Goal: Transaction & Acquisition: Purchase product/service

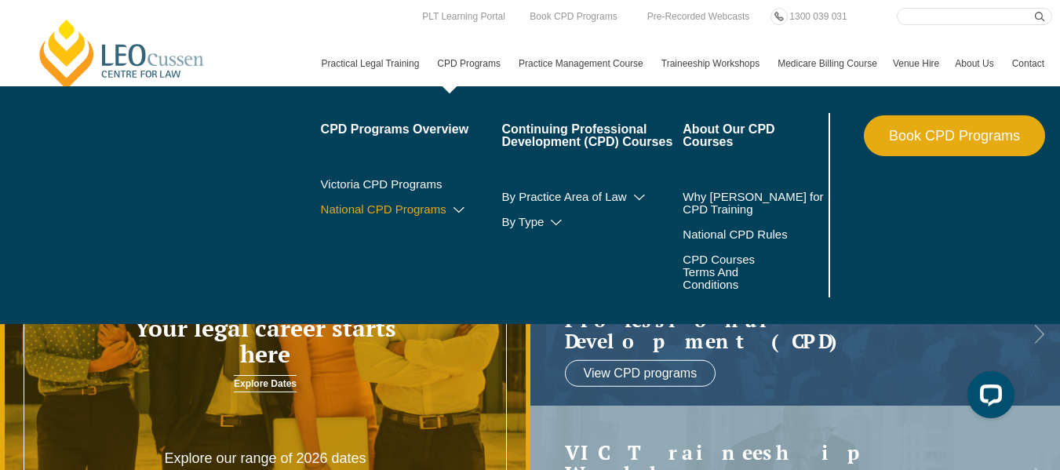
click at [451, 216] on icon at bounding box center [459, 210] width 16 height 11
click at [418, 238] on icon at bounding box center [426, 232] width 16 height 11
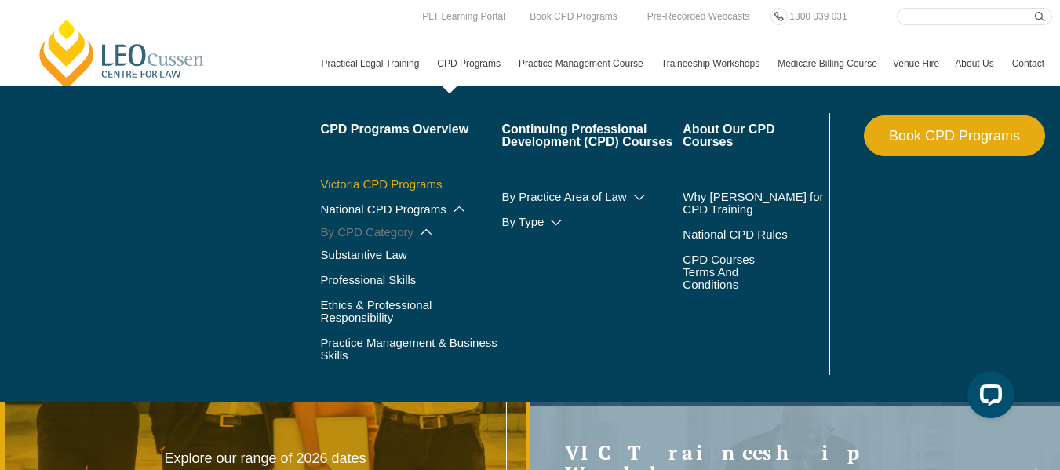
click at [321, 191] on link "Victoria CPD Programs" at bounding box center [411, 184] width 181 height 13
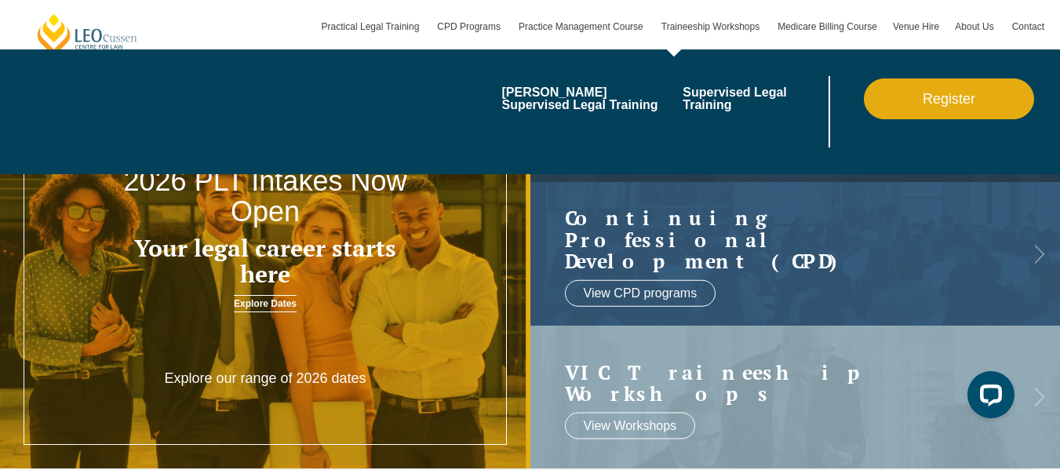
scroll to position [78, 0]
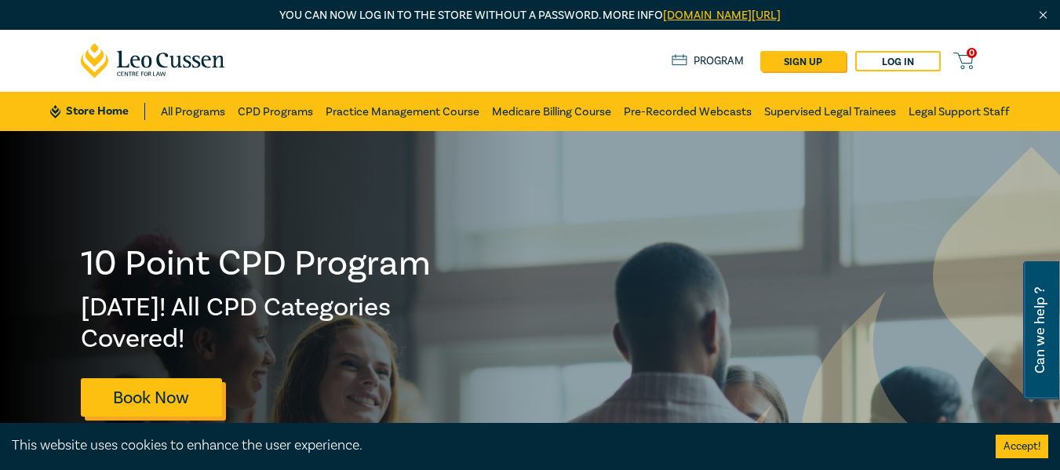
click at [155, 394] on link "Book Now" at bounding box center [151, 397] width 141 height 38
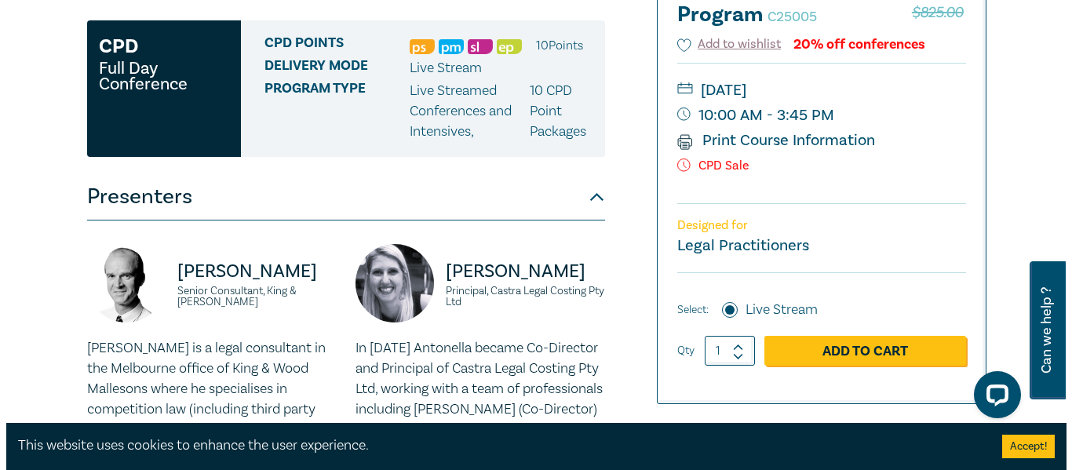
scroll to position [235, 0]
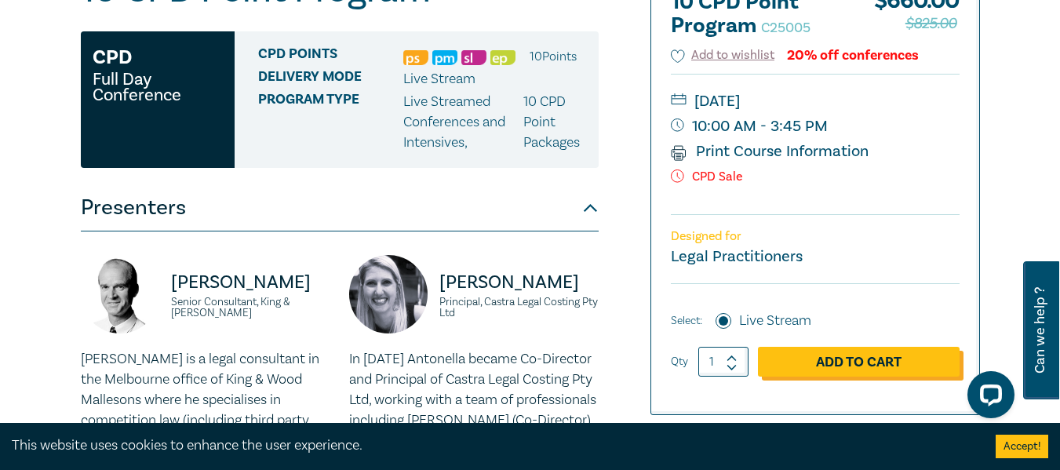
click at [847, 361] on link "Add to Cart" at bounding box center [859, 362] width 202 height 30
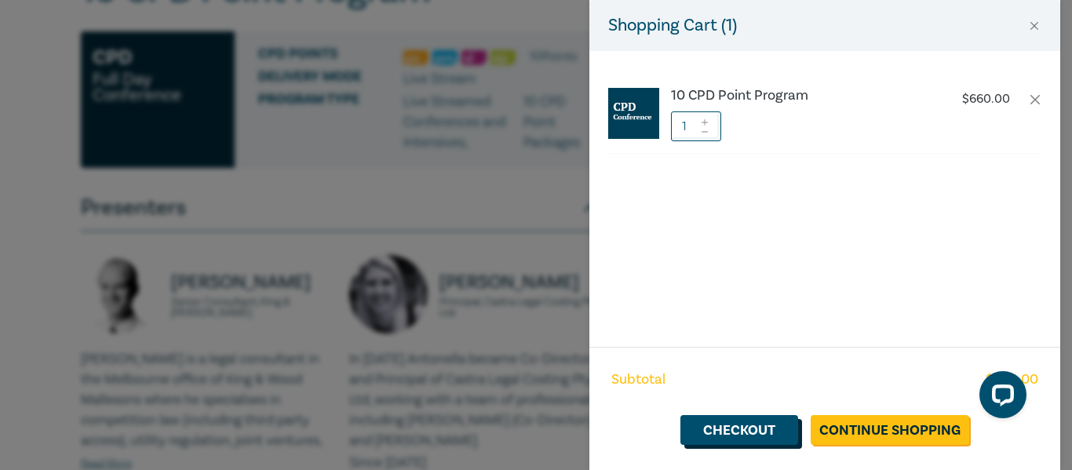
click at [737, 429] on link "Checkout" at bounding box center [739, 430] width 118 height 30
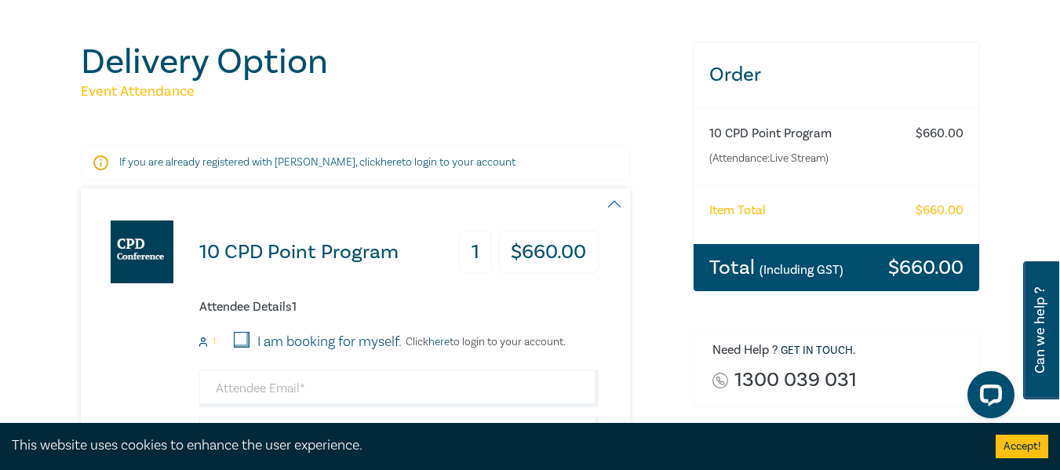
scroll to position [235, 0]
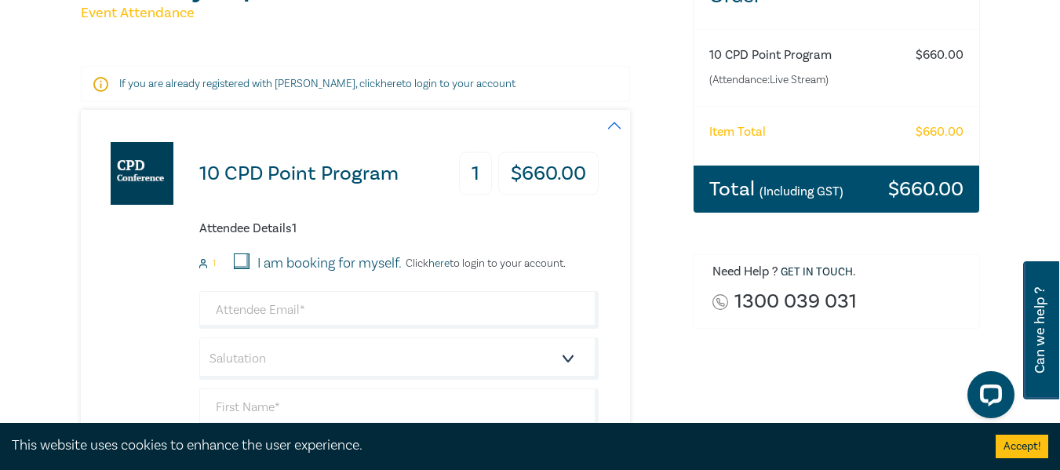
click at [238, 257] on input "I am booking for myself." at bounding box center [242, 261] width 16 height 16
checkbox input "true"
click at [269, 311] on input "email" at bounding box center [398, 310] width 399 height 38
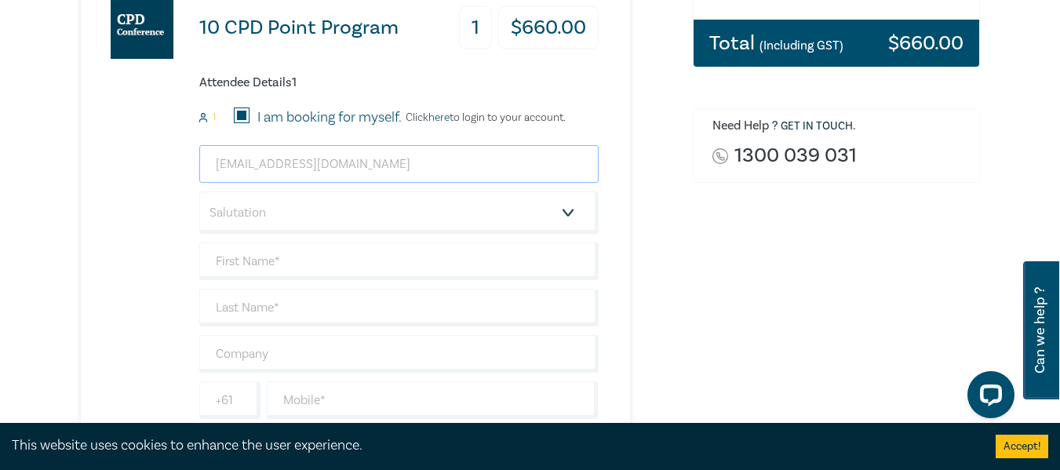
scroll to position [392, 0]
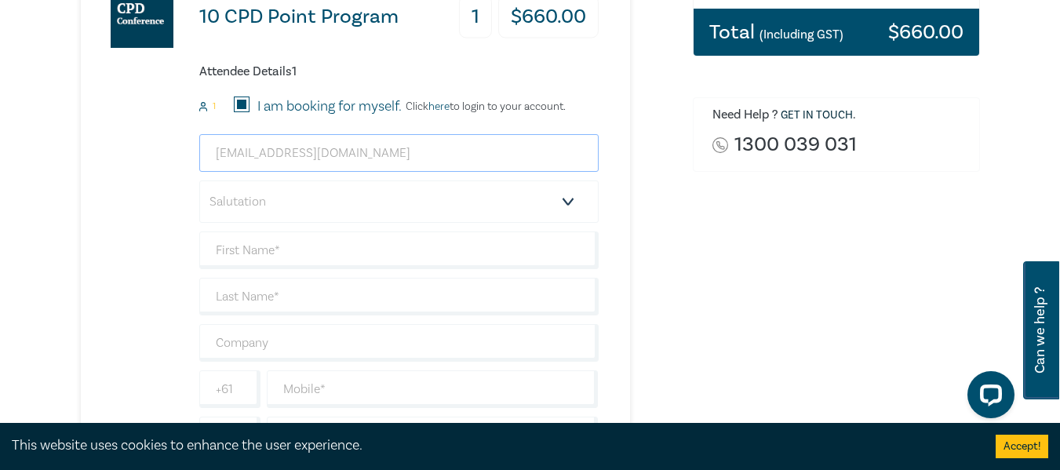
type input "davidnicholsonint@gmail.com"
click at [569, 202] on select "Salutation Mr. Mrs. Ms. Miss Dr. Prof. Other" at bounding box center [398, 201] width 399 height 42
select select "Mr."
click at [199, 180] on select "Salutation Mr. Mrs. Ms. Miss Dr. Prof. Other" at bounding box center [398, 201] width 399 height 42
click at [247, 249] on input "text" at bounding box center [398, 250] width 399 height 38
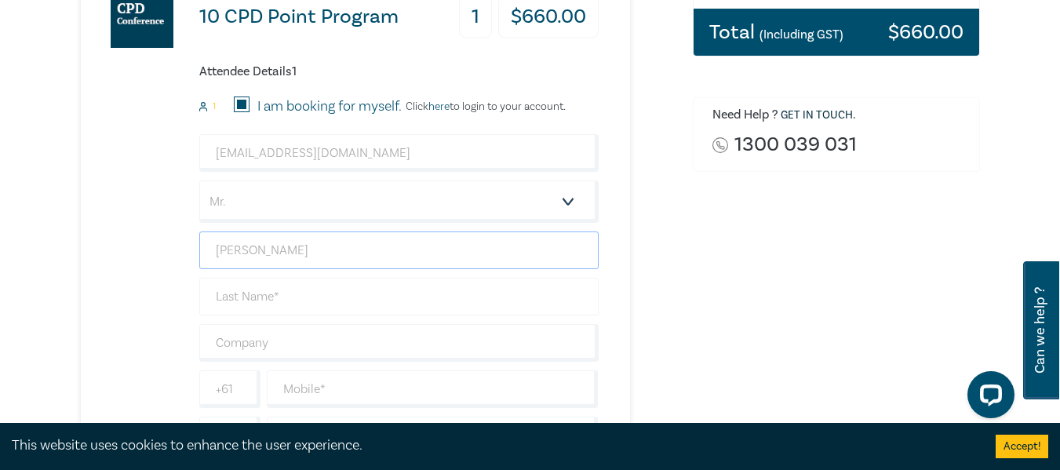
type input "David"
click at [255, 295] on input "text" at bounding box center [398, 297] width 399 height 38
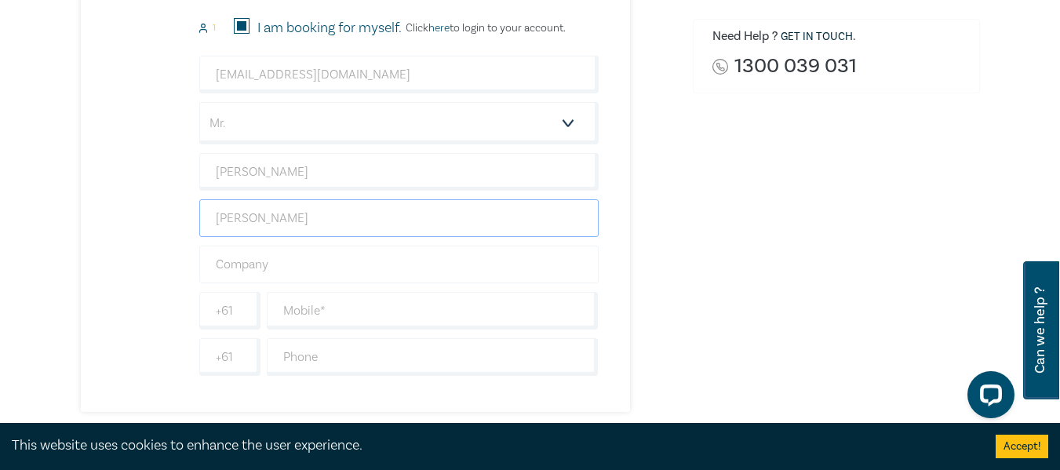
type input "[PERSON_NAME]"
click at [238, 260] on input "text" at bounding box center [398, 265] width 399 height 38
type input "Self"
click at [402, 312] on input "text" at bounding box center [433, 311] width 332 height 38
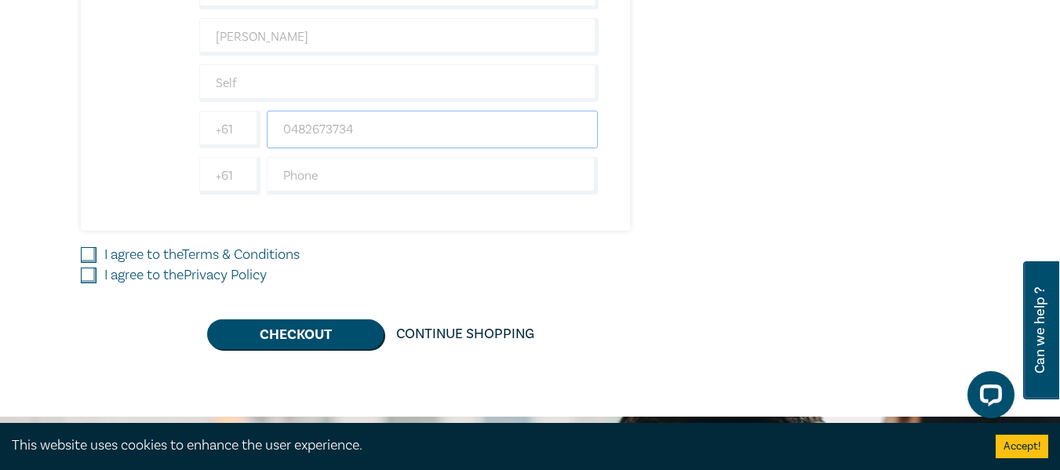
scroll to position [706, 0]
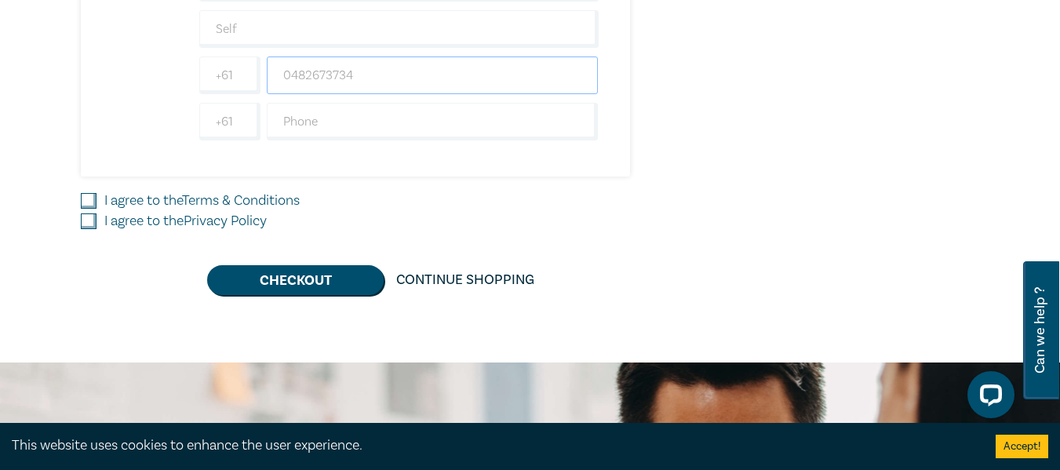
type input "0482673734"
click at [91, 199] on input "I agree to the Terms & Conditions" at bounding box center [89, 201] width 16 height 16
checkbox input "true"
click at [89, 218] on input "I agree to the Privacy Policy" at bounding box center [89, 221] width 16 height 16
checkbox input "true"
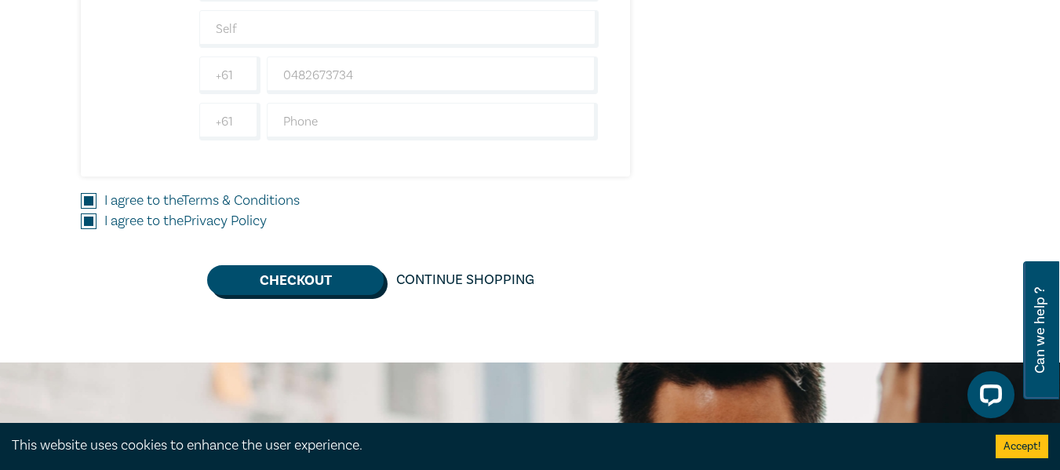
click at [285, 278] on button "Checkout" at bounding box center [295, 280] width 177 height 30
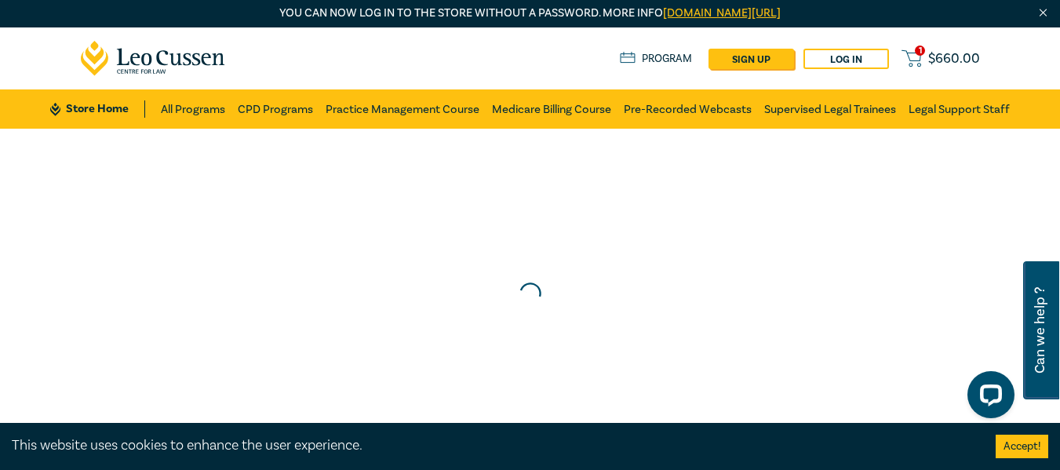
scroll to position [0, 0]
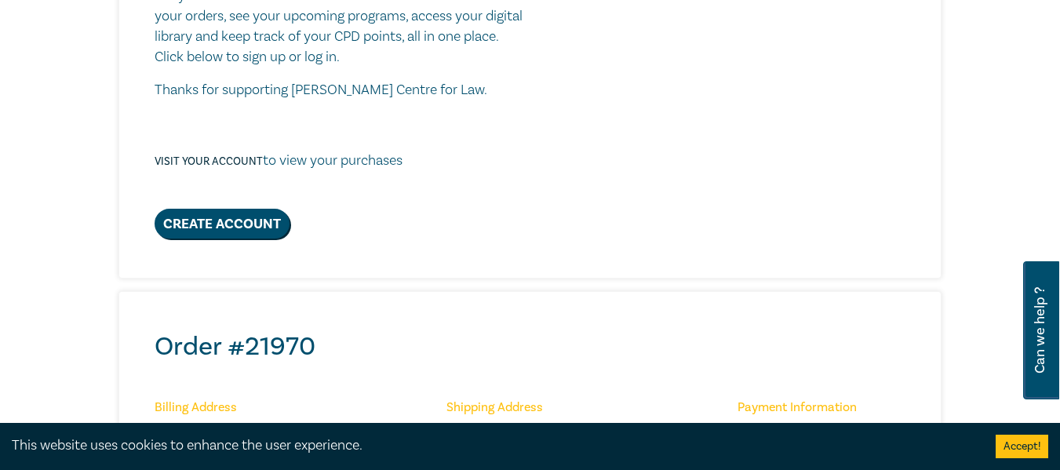
scroll to position [392, 0]
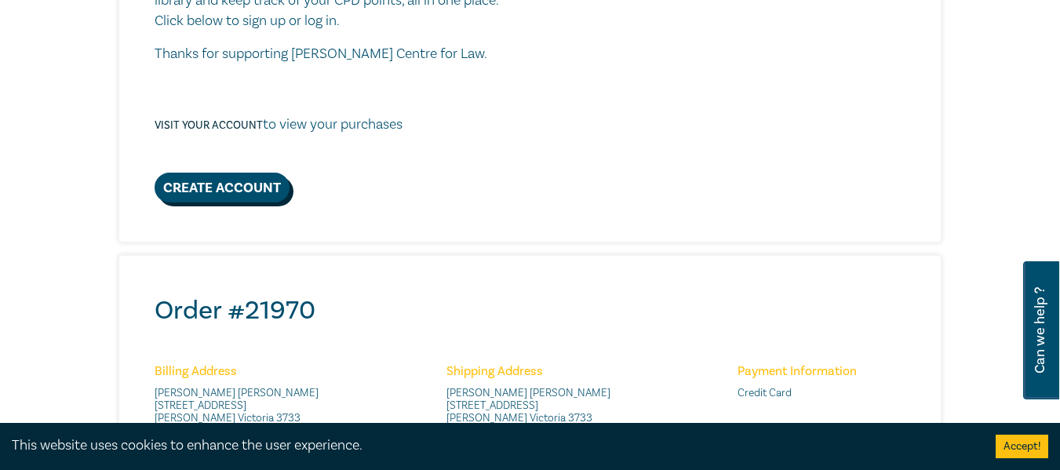
click at [216, 184] on link "Create Account" at bounding box center [222, 188] width 135 height 30
select select "AU"
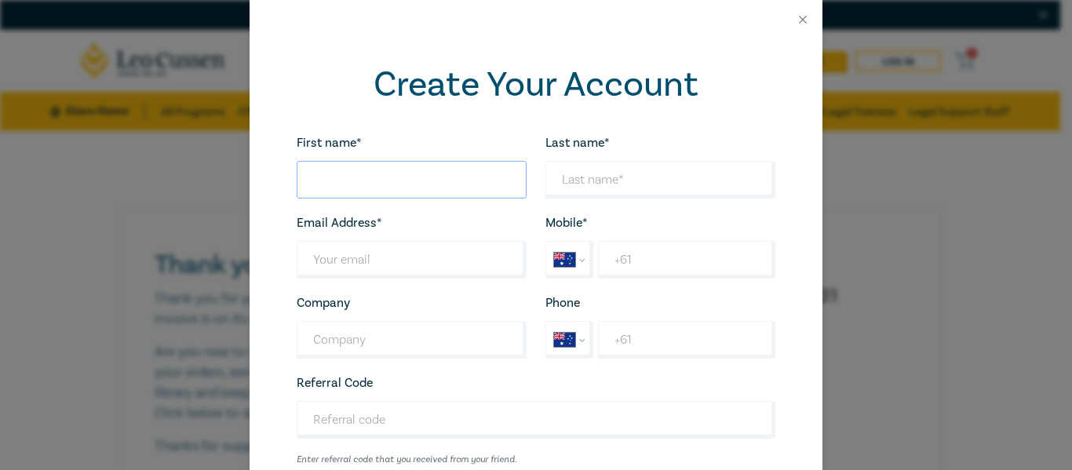
click at [399, 179] on input "First name*" at bounding box center [412, 180] width 230 height 38
type input "David"
click at [633, 177] on input "Last name*" at bounding box center [660, 180] width 230 height 38
type input "Nicholson"
click at [448, 263] on input "Last name*" at bounding box center [412, 260] width 230 height 38
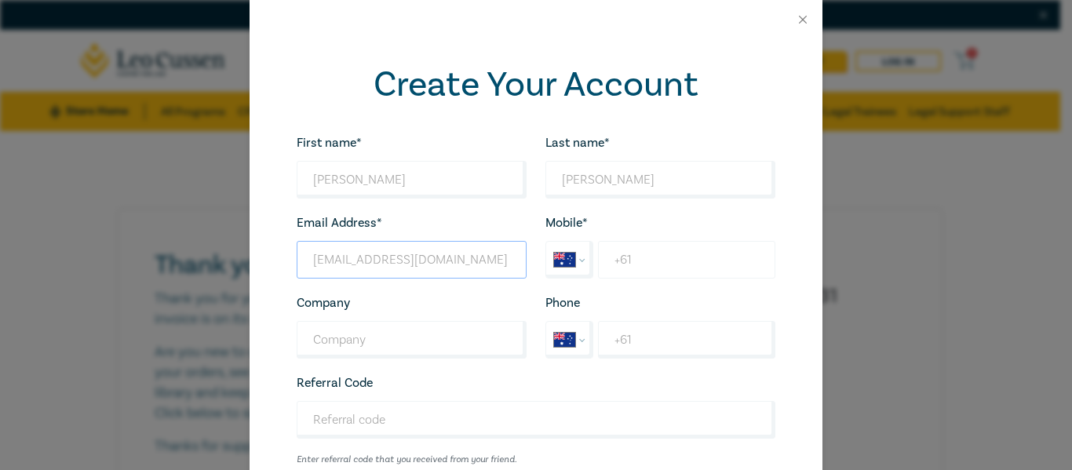
type input "davidnicholsonint@gmail.com"
click at [679, 268] on input "+61" at bounding box center [686, 260] width 177 height 38
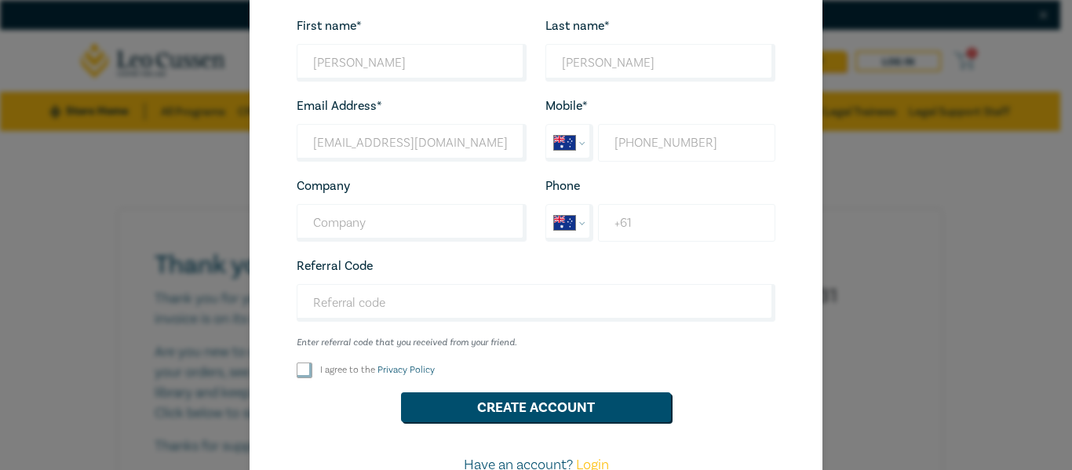
scroll to position [157, 0]
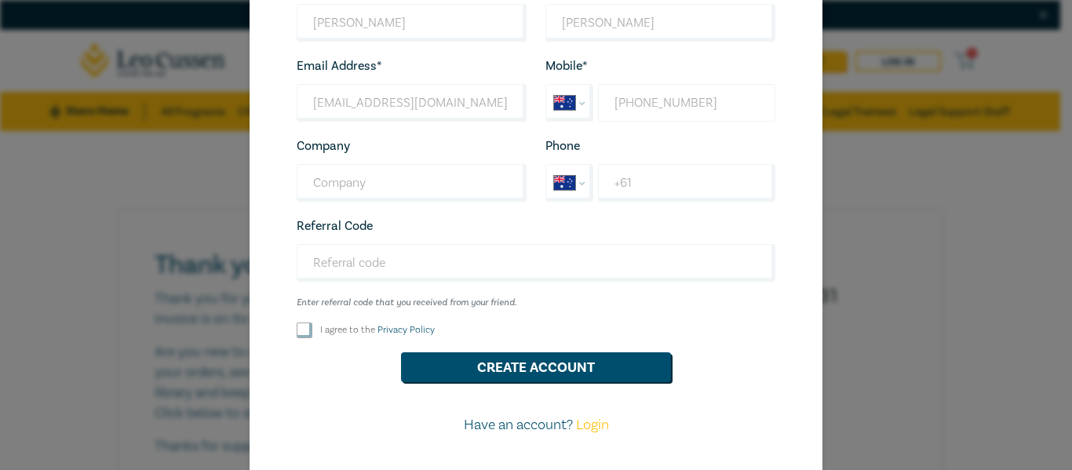
type input "+61 0482 673 734"
click at [297, 335] on input "I agree to the Privacy Policy" at bounding box center [305, 330] width 16 height 16
checkbox input "true"
click at [523, 369] on button "Create Account" at bounding box center [536, 367] width 270 height 30
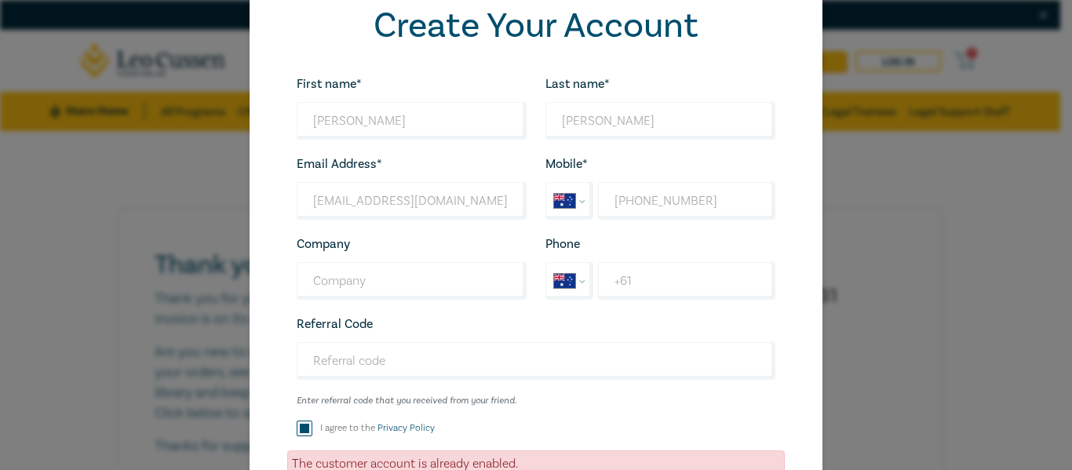
scroll to position [0, 0]
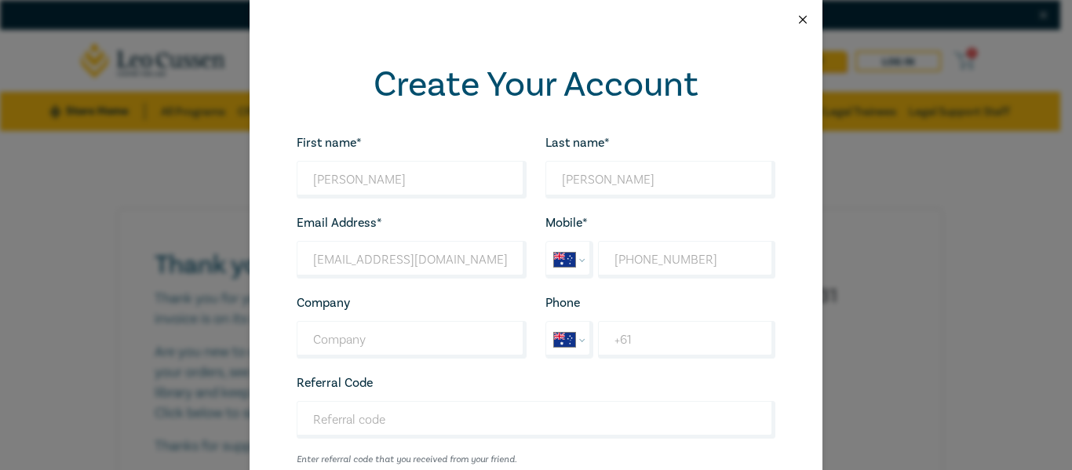
click at [799, 16] on button "Close" at bounding box center [802, 20] width 14 height 14
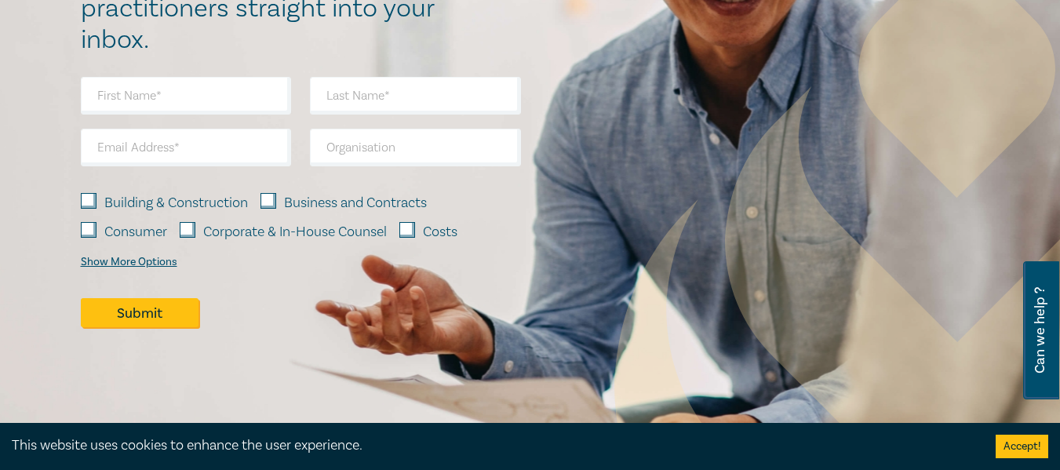
scroll to position [1443, 0]
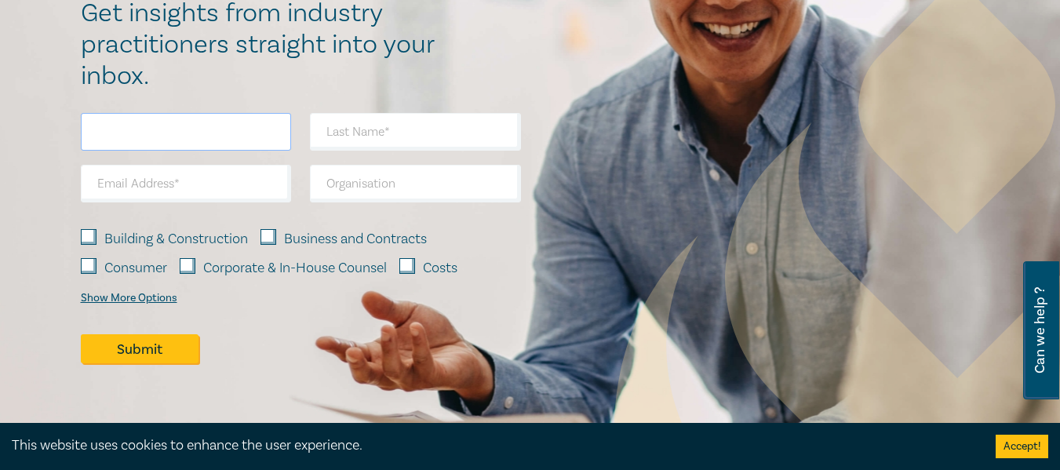
click at [166, 130] on input "text" at bounding box center [186, 132] width 211 height 38
type input "David"
click at [355, 133] on input "text" at bounding box center [415, 132] width 211 height 38
type input "Nicholson"
click at [209, 185] on input "email" at bounding box center [186, 184] width 211 height 38
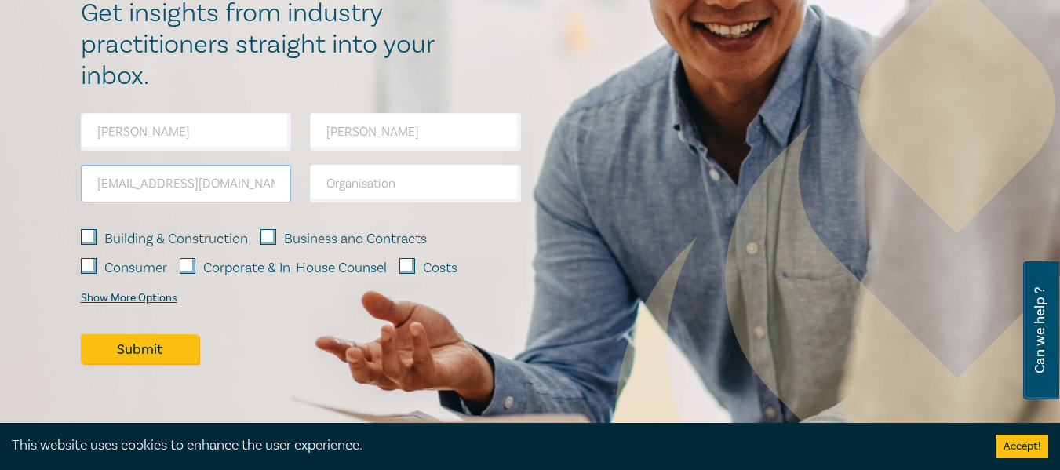
type input "davidnicholsonint@gmail.com"
click at [184, 263] on input "Corporate & In-House Counsel" at bounding box center [188, 266] width 16 height 16
checkbox input "true"
click at [271, 236] on input "Business and Contracts" at bounding box center [268, 237] width 16 height 16
checkbox input "true"
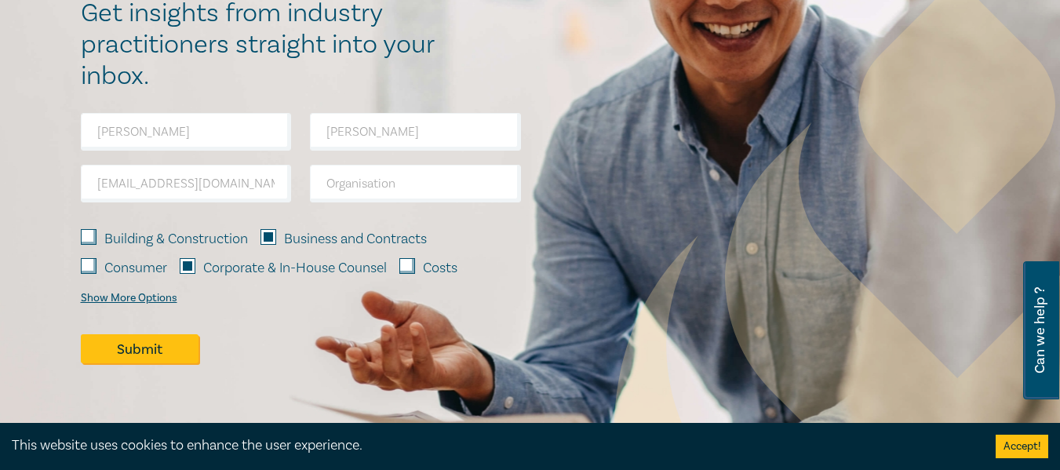
click at [89, 234] on input "Building & Construction" at bounding box center [89, 237] width 16 height 16
checkbox input "true"
click at [87, 263] on input "Consumer" at bounding box center [89, 266] width 16 height 16
checkbox input "true"
click at [139, 350] on button "Submit" at bounding box center [140, 349] width 118 height 30
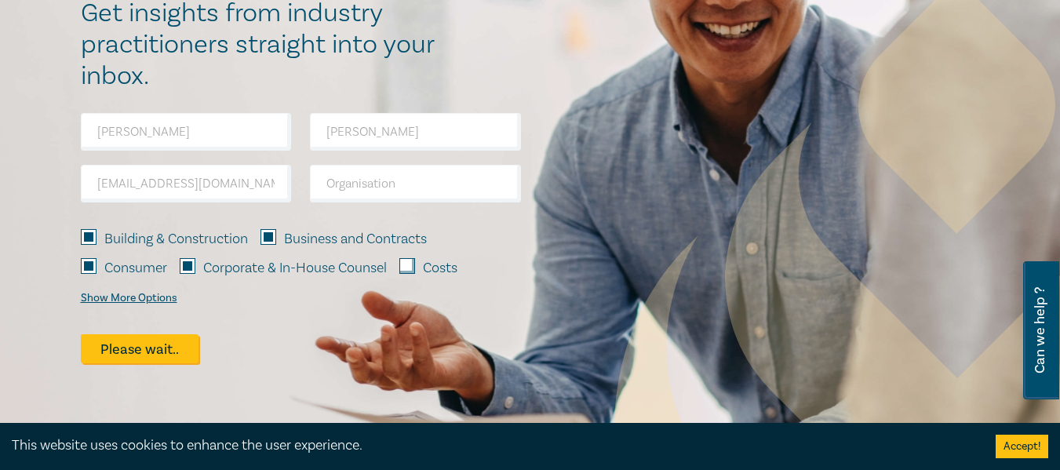
click at [125, 299] on div "Show More Options" at bounding box center [129, 298] width 96 height 13
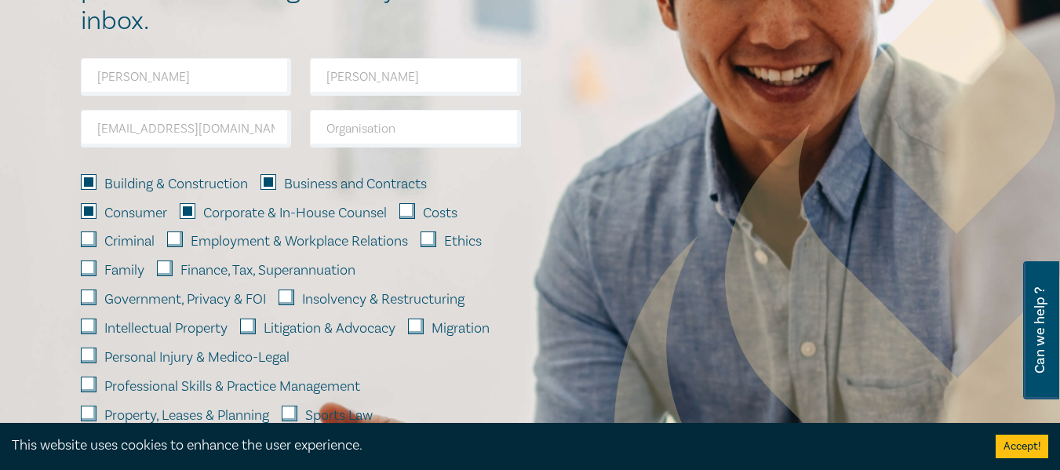
click at [84, 265] on input "Family" at bounding box center [89, 268] width 16 height 16
checkbox input "true"
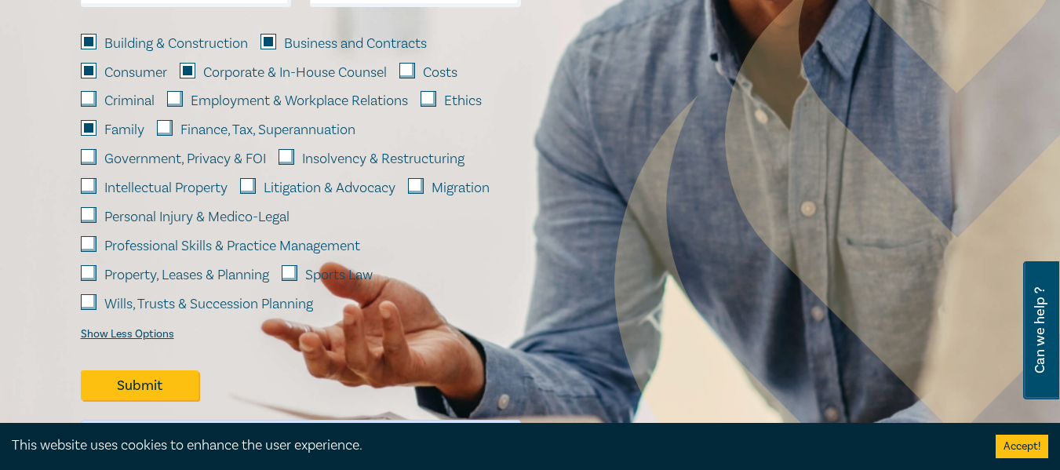
scroll to position [1600, 0]
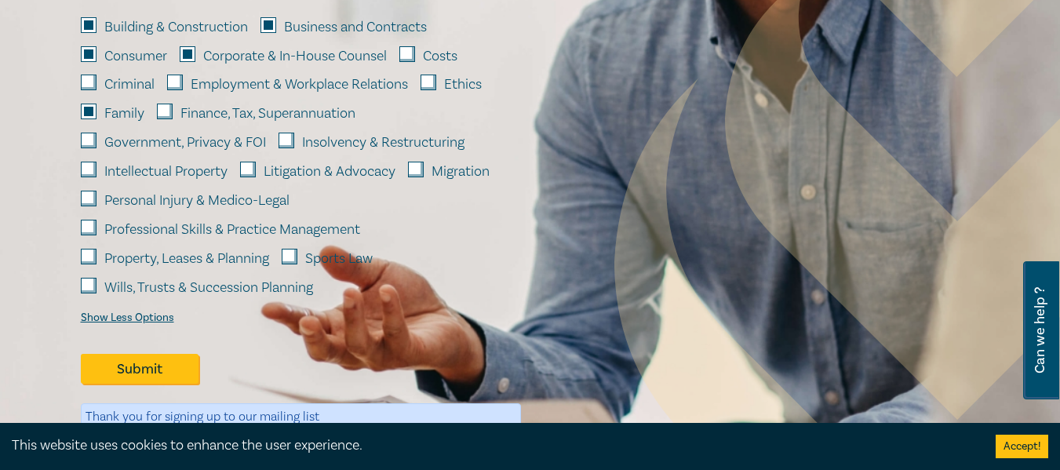
click at [87, 286] on input "Wills, Trusts & Succession Planning" at bounding box center [89, 286] width 16 height 16
checkbox input "true"
click at [87, 252] on input "Property, Leases & Planning" at bounding box center [89, 257] width 16 height 16
checkbox input "true"
click at [126, 369] on button "Submit" at bounding box center [140, 369] width 118 height 30
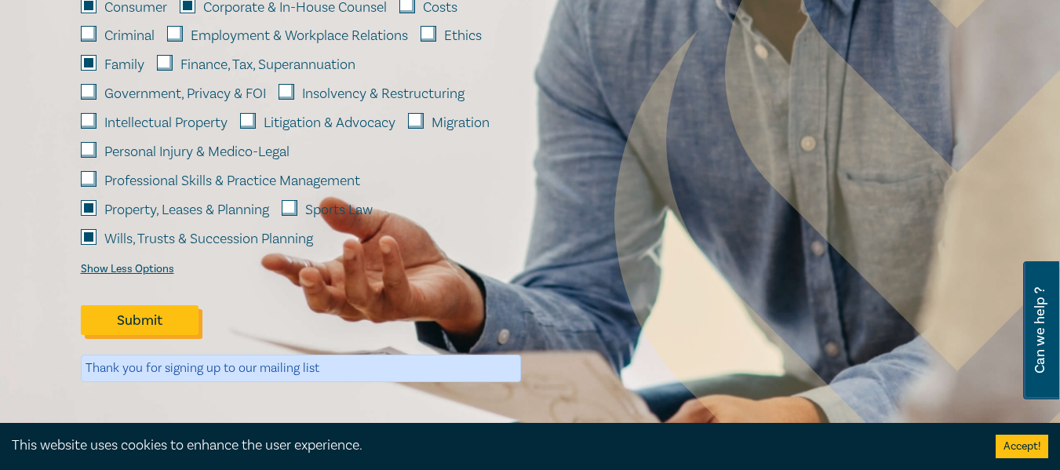
scroll to position [1647, 0]
click at [139, 321] on button "Submit" at bounding box center [140, 321] width 118 height 30
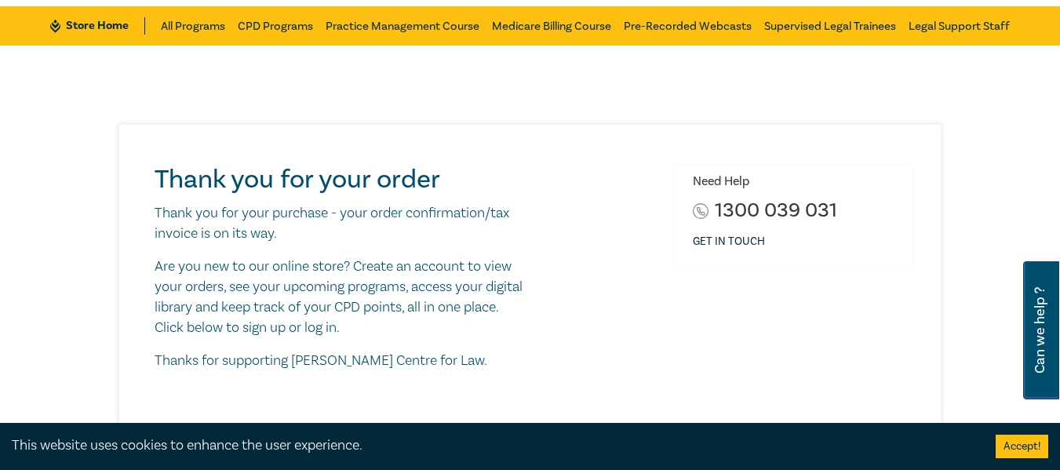
scroll to position [0, 0]
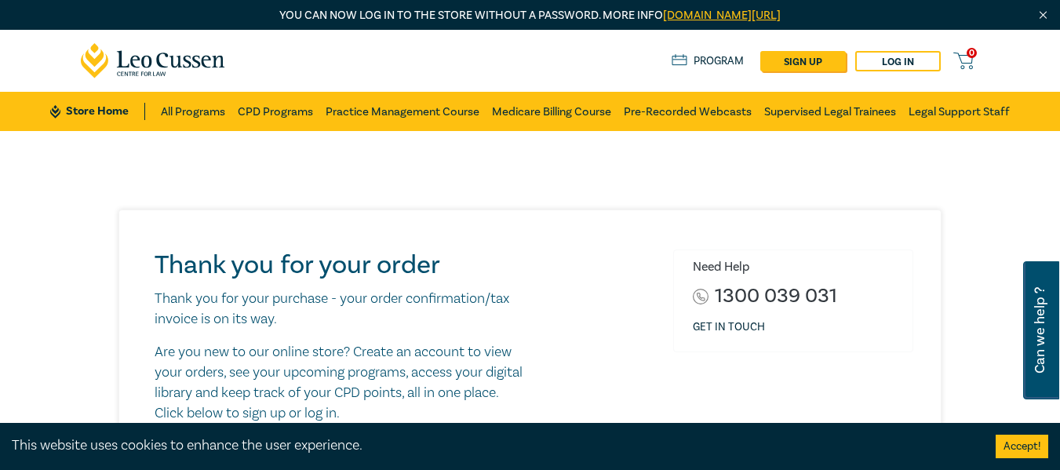
click at [715, 59] on link "Program" at bounding box center [708, 61] width 73 height 17
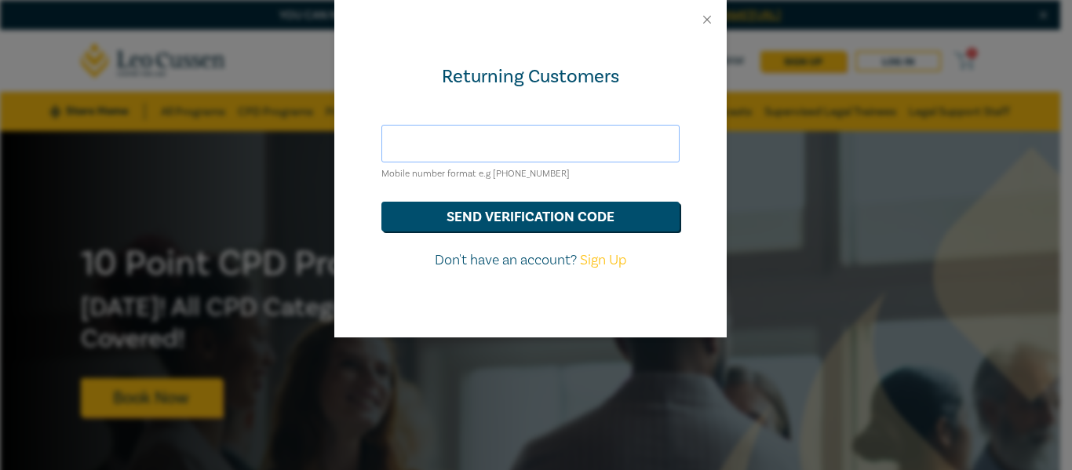
click at [438, 142] on input "text" at bounding box center [530, 144] width 298 height 38
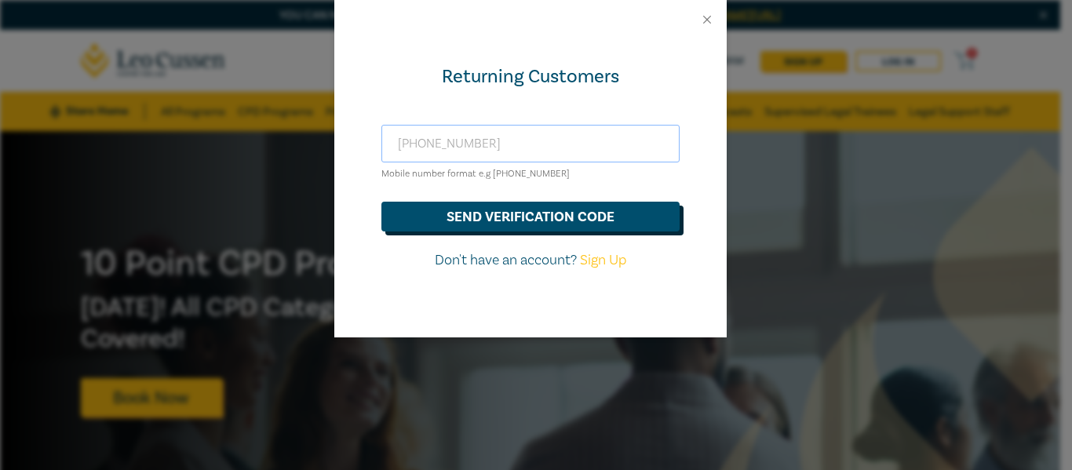
type input "+610482673734"
click at [519, 218] on button "send verification code" at bounding box center [530, 217] width 298 height 30
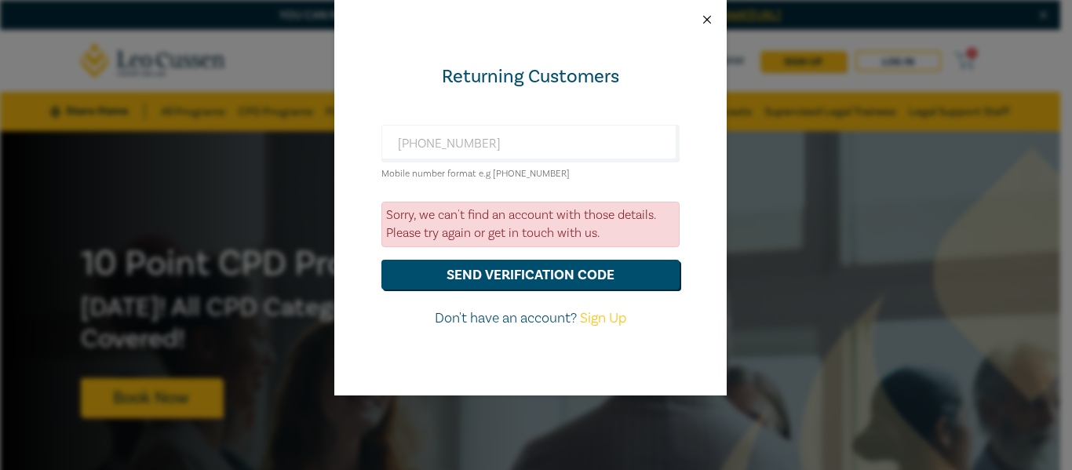
drag, startPoint x: 704, startPoint y: 23, endPoint x: 563, endPoint y: 387, distance: 390.1
click at [589, 377] on div "Returning Customers +610482673734 Mobile number format e.g +61 000000000 Sorry,…" at bounding box center [530, 197] width 392 height 395
click at [599, 314] on link "Sign Up" at bounding box center [603, 318] width 46 height 18
select select "AU"
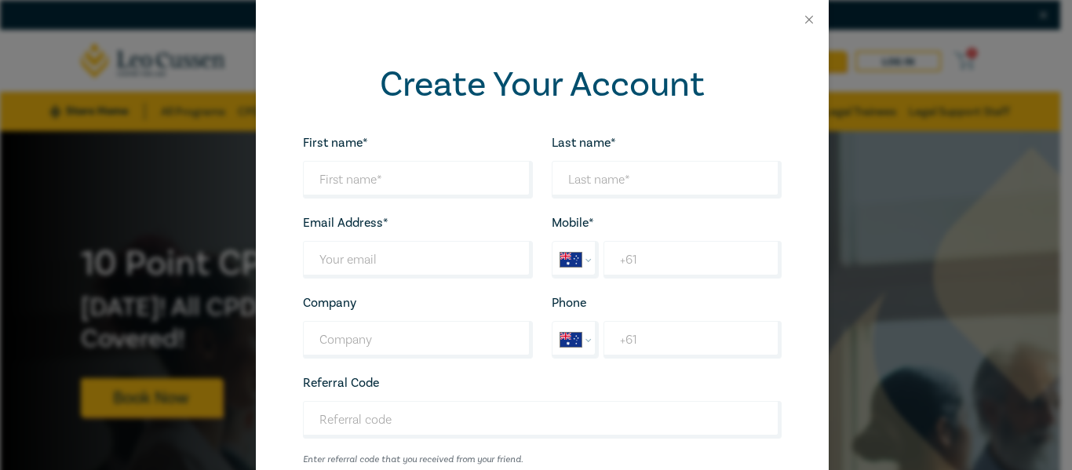
click at [382, 206] on div "First name* Looks good! Last name* Looks good! Email Address* Wrong Email Addre…" at bounding box center [541, 369] width 497 height 472
click at [382, 184] on input "First name*" at bounding box center [418, 180] width 230 height 38
type input "David"
click at [618, 187] on input "Last name*" at bounding box center [666, 180] width 230 height 38
type input "Nicholson"
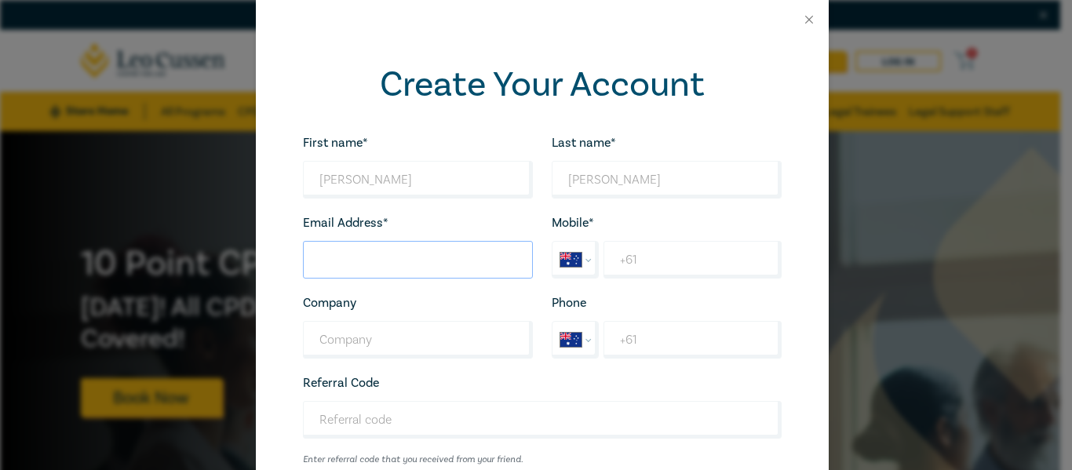
click at [429, 258] on input "Last name*" at bounding box center [418, 260] width 230 height 38
type input "davidnicholsonint@gmail.com"
click at [653, 264] on input "+61" at bounding box center [691, 260] width 177 height 38
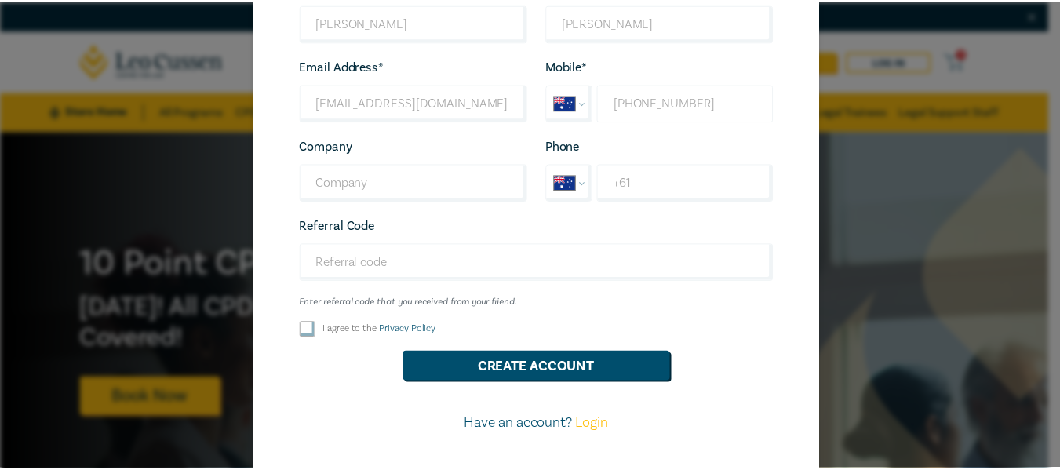
scroll to position [214, 0]
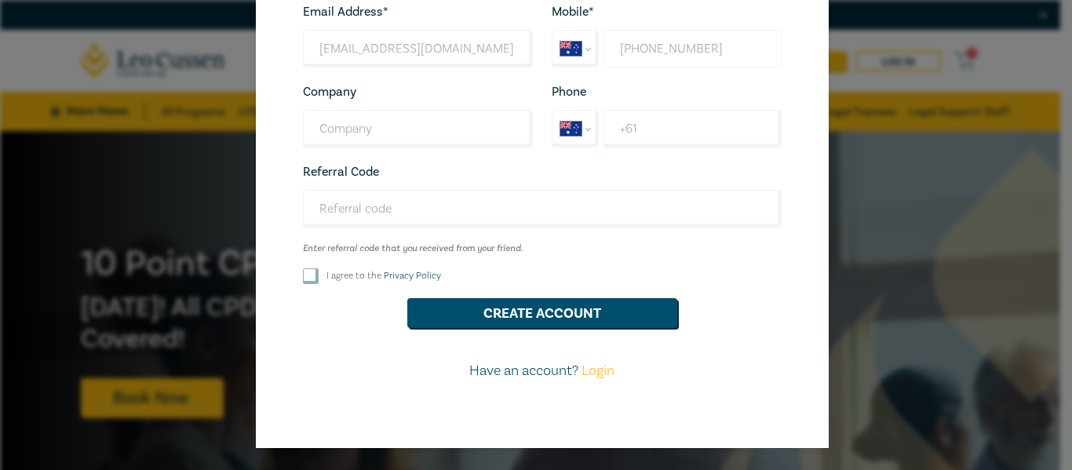
type input "+61 0482 673 734"
click at [303, 270] on input "I agree to the Privacy Policy" at bounding box center [311, 276] width 16 height 16
checkbox input "true"
click at [543, 316] on button "Create Account" at bounding box center [542, 313] width 270 height 30
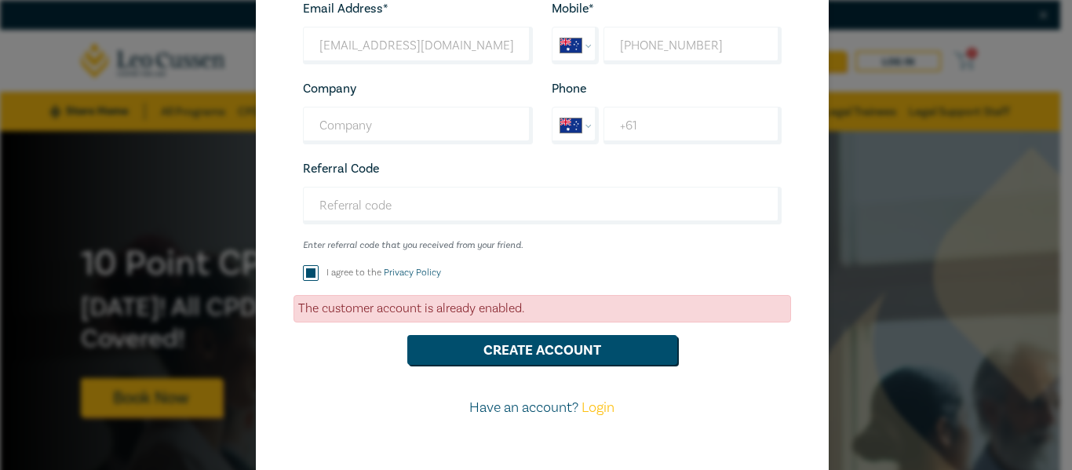
click at [592, 409] on link "Login" at bounding box center [597, 408] width 33 height 18
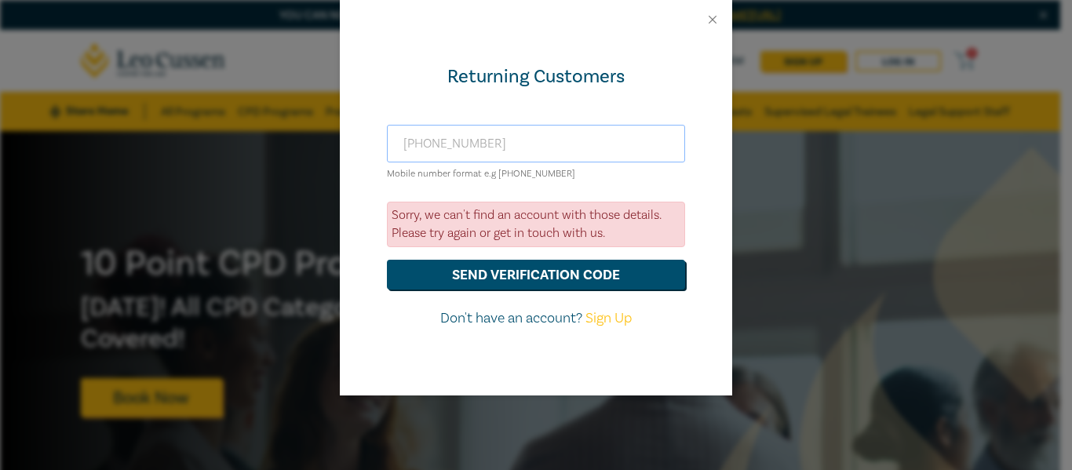
click at [515, 143] on input "+610482673734" at bounding box center [536, 144] width 298 height 38
type input "+610482673734"
click at [546, 272] on button "send verification code" at bounding box center [536, 275] width 298 height 30
click at [710, 18] on button "Close" at bounding box center [712, 20] width 14 height 14
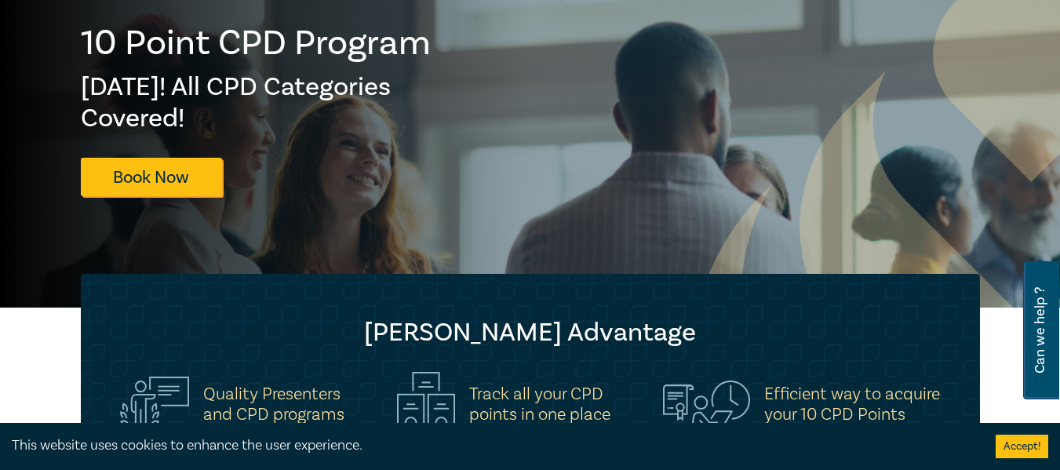
scroll to position [235, 0]
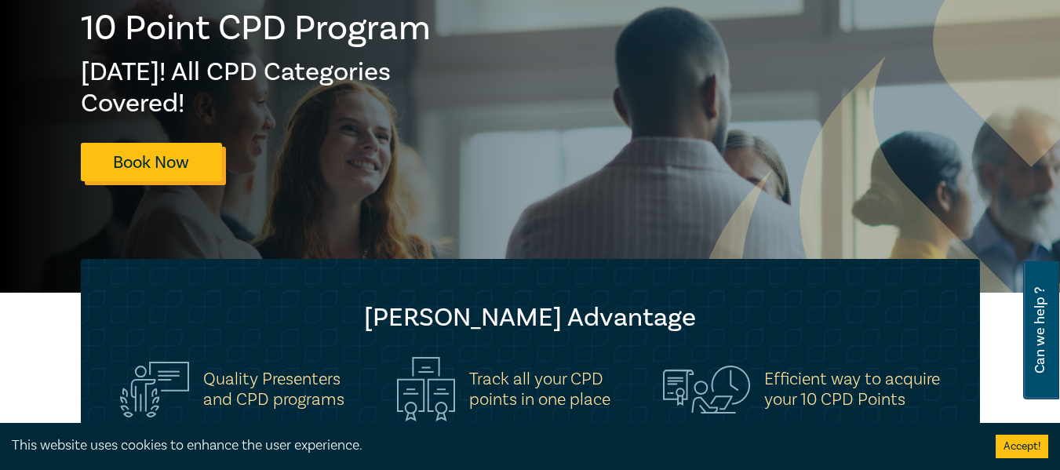
click at [163, 162] on link "Book Now" at bounding box center [151, 162] width 141 height 38
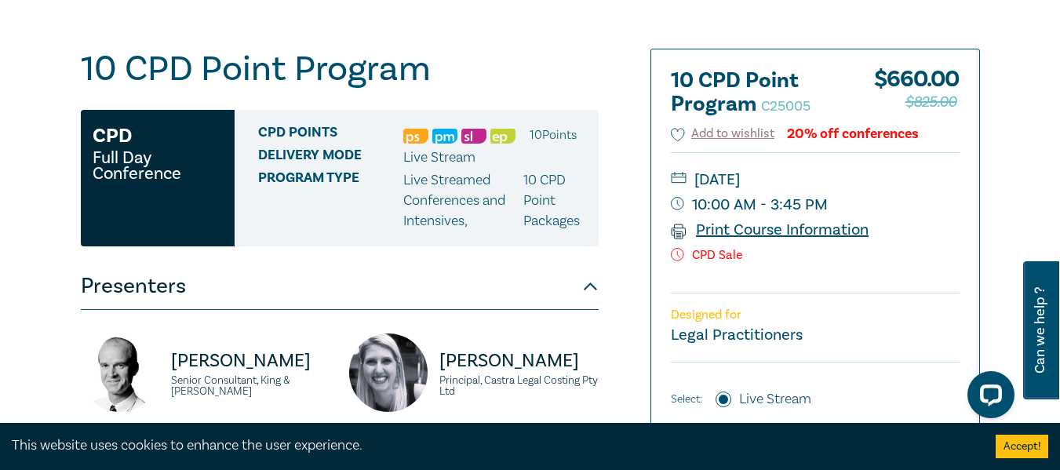
click at [766, 228] on link "Print Course Information" at bounding box center [770, 230] width 198 height 20
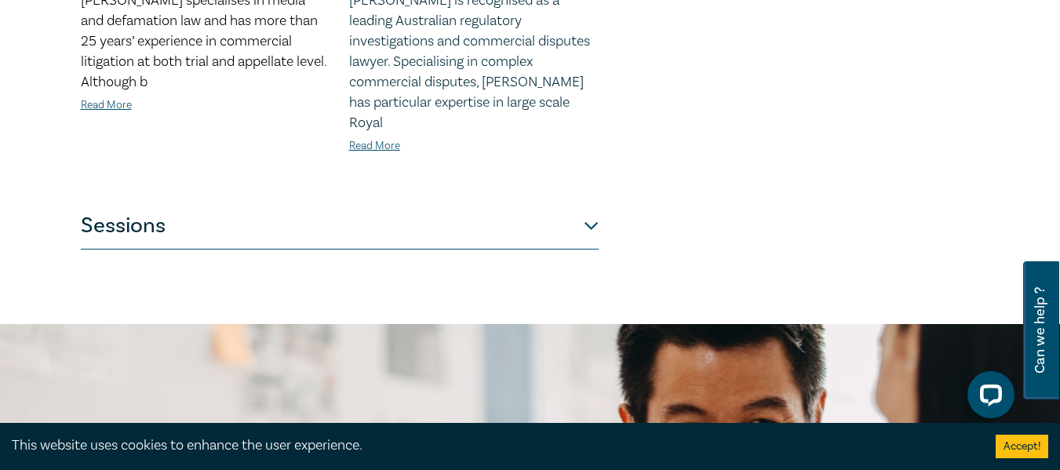
scroll to position [1726, 0]
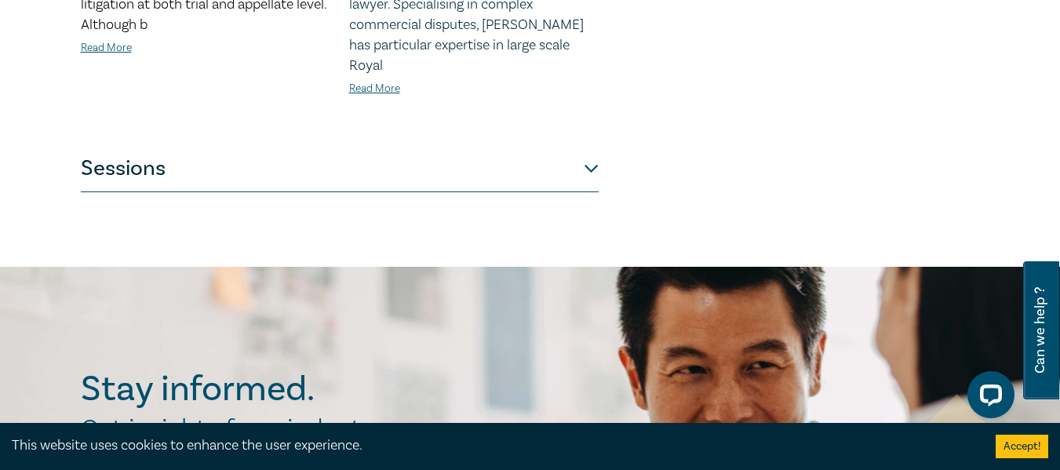
click at [588, 145] on button "Sessions" at bounding box center [340, 168] width 518 height 47
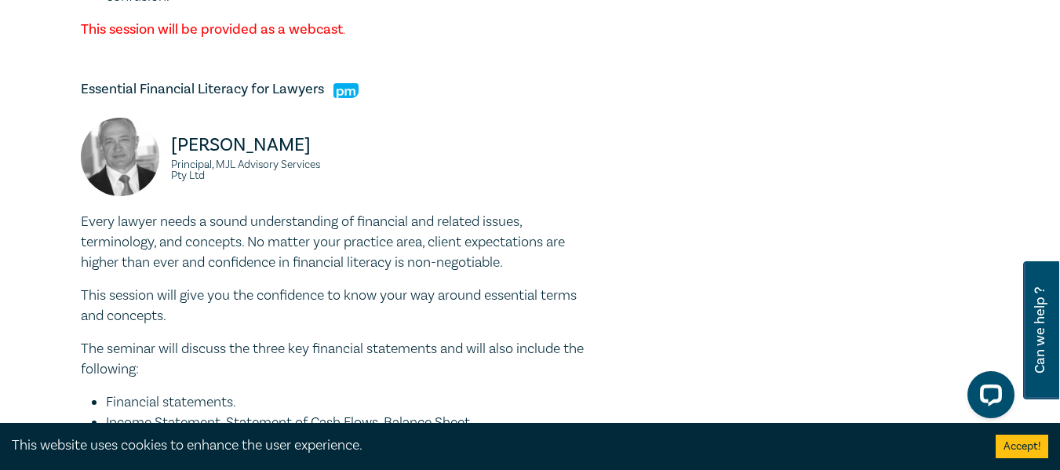
scroll to position [5570, 0]
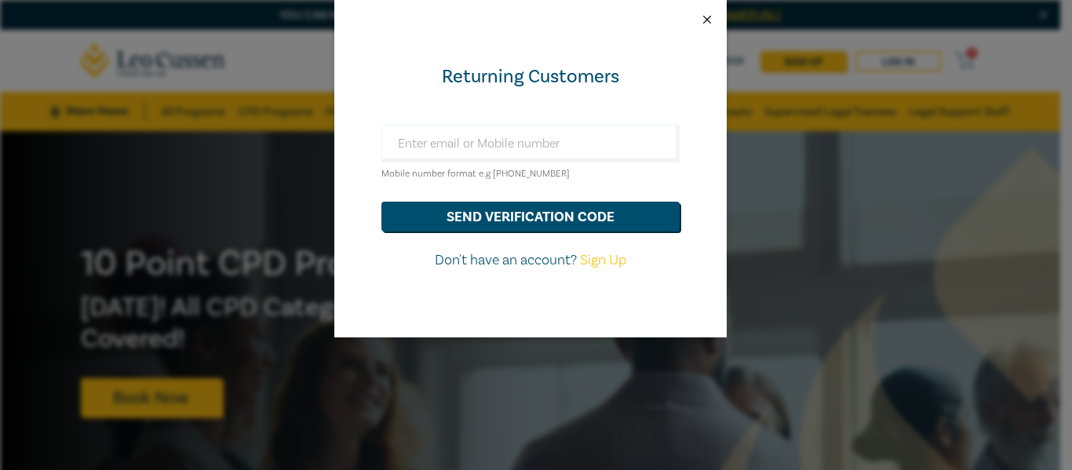
click at [709, 16] on button "Close" at bounding box center [707, 20] width 14 height 14
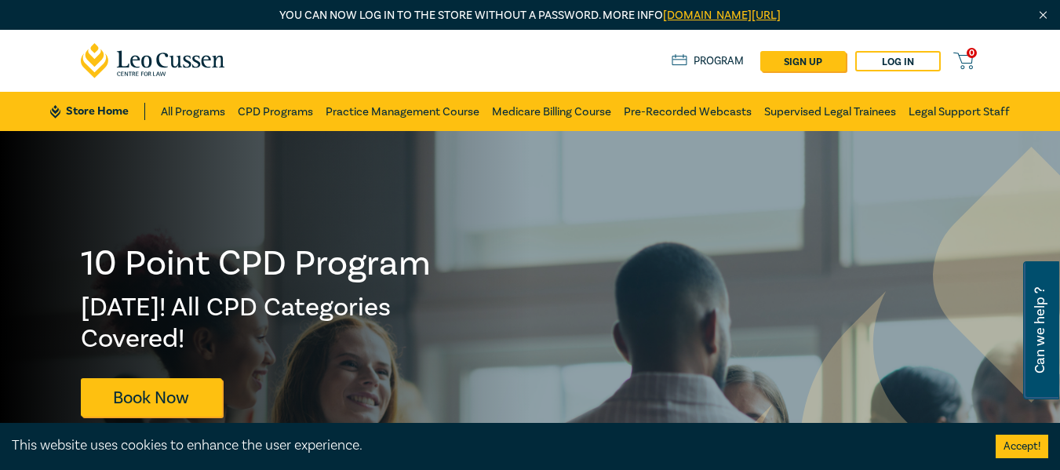
scroll to position [235, 0]
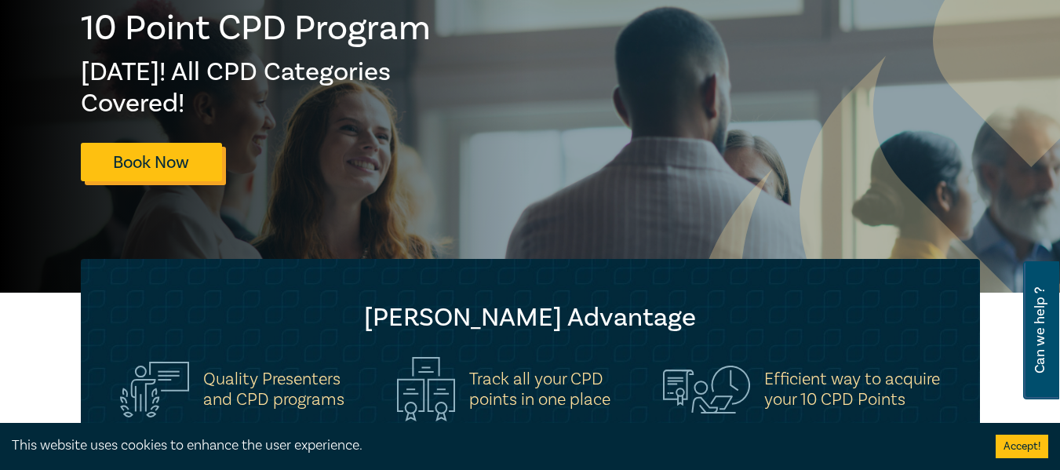
click at [151, 157] on link "Book Now" at bounding box center [151, 162] width 141 height 38
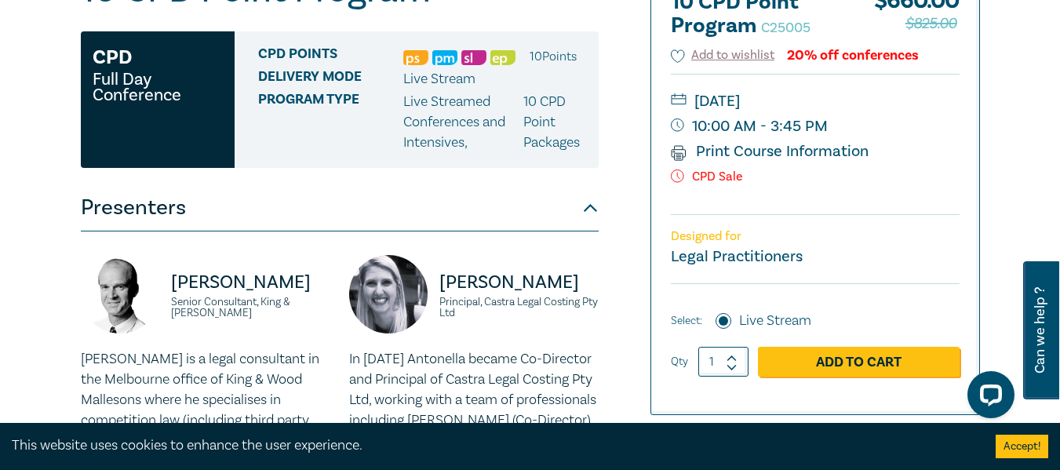
scroll to position [157, 0]
